Goal: Navigation & Orientation: Find specific page/section

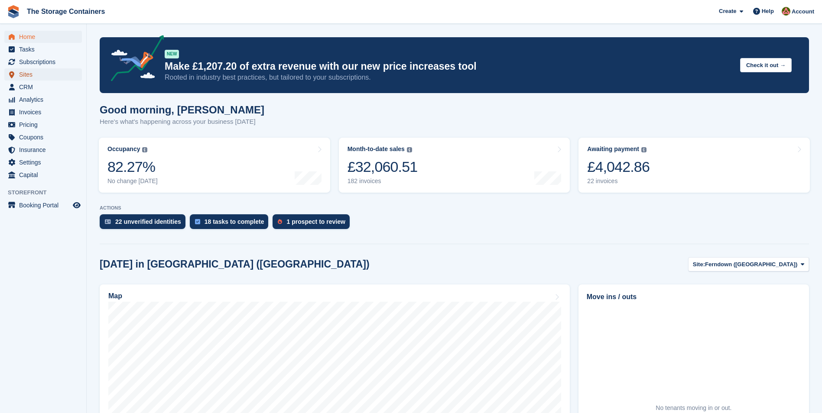
click at [26, 76] on span "Sites" at bounding box center [45, 74] width 52 height 12
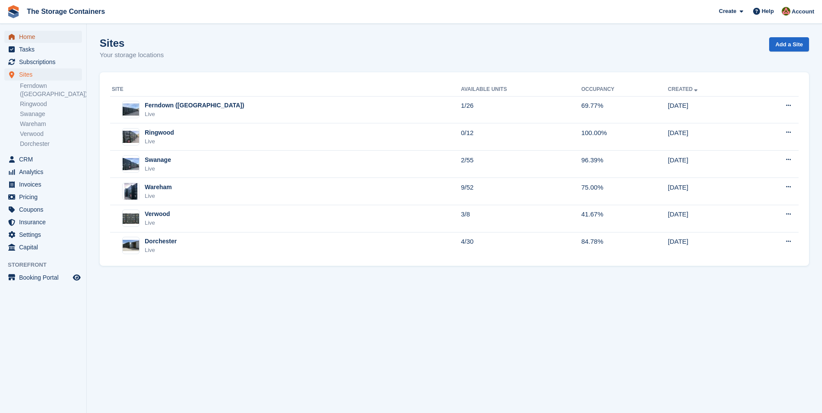
click at [45, 42] on span "Home" at bounding box center [45, 37] width 52 height 12
